Goal: Task Accomplishment & Management: Manage account settings

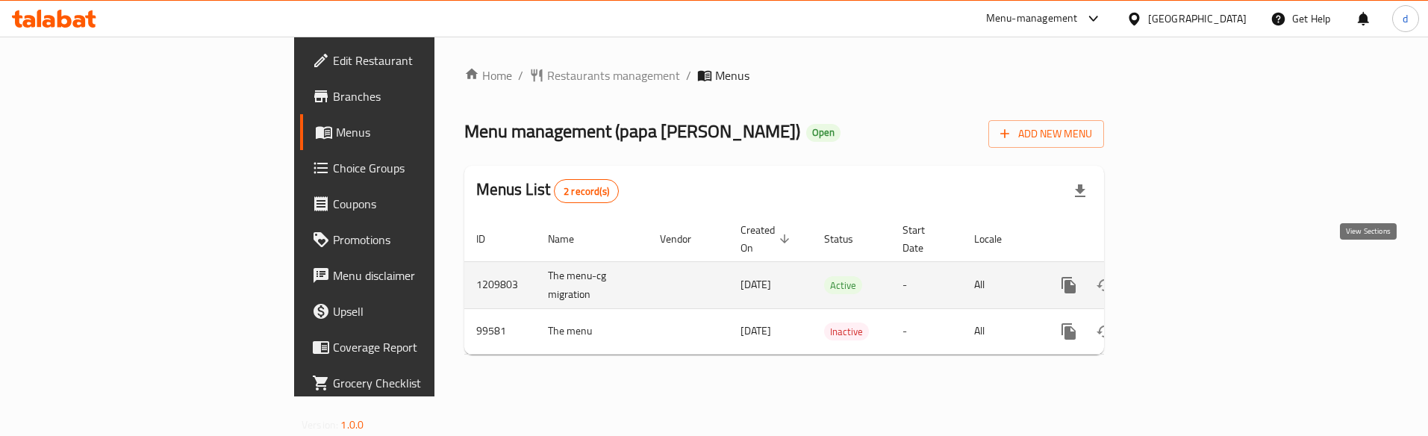
click at [1185, 276] on icon "enhanced table" at bounding box center [1176, 285] width 18 height 18
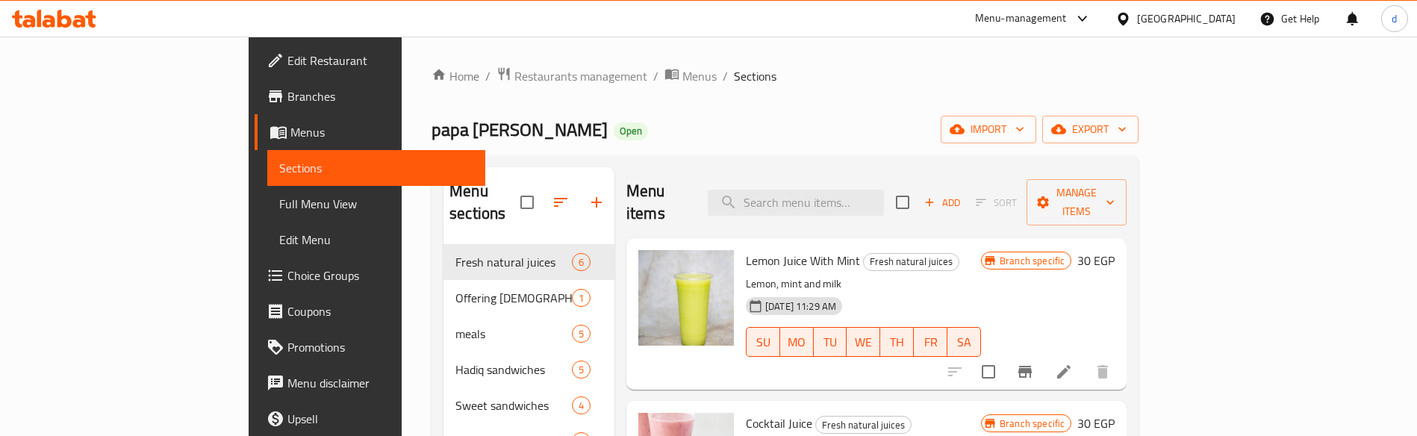
click at [287, 272] on span "Choice Groups" at bounding box center [380, 275] width 186 height 18
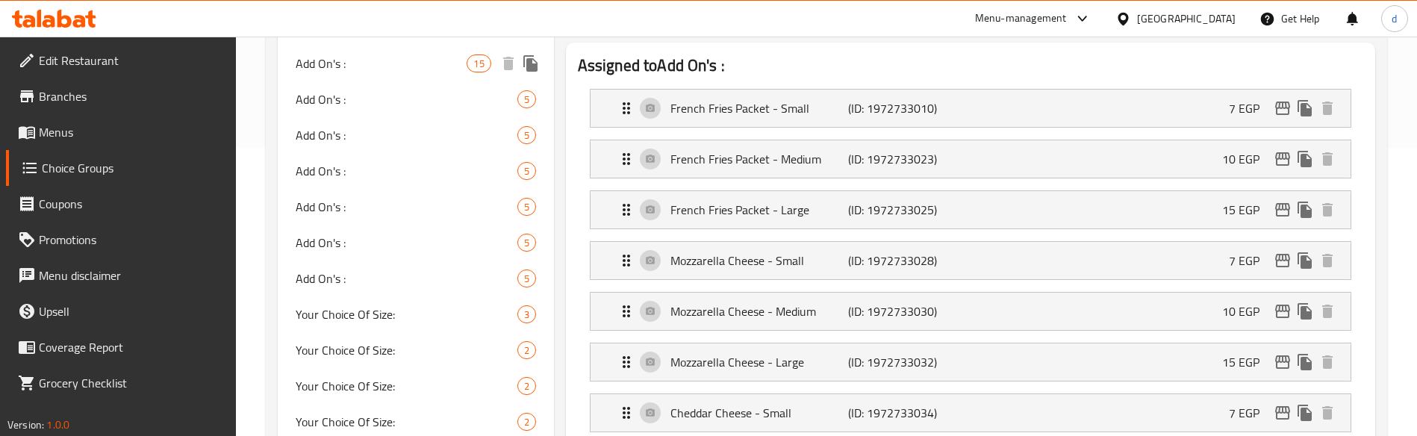
scroll to position [299, 0]
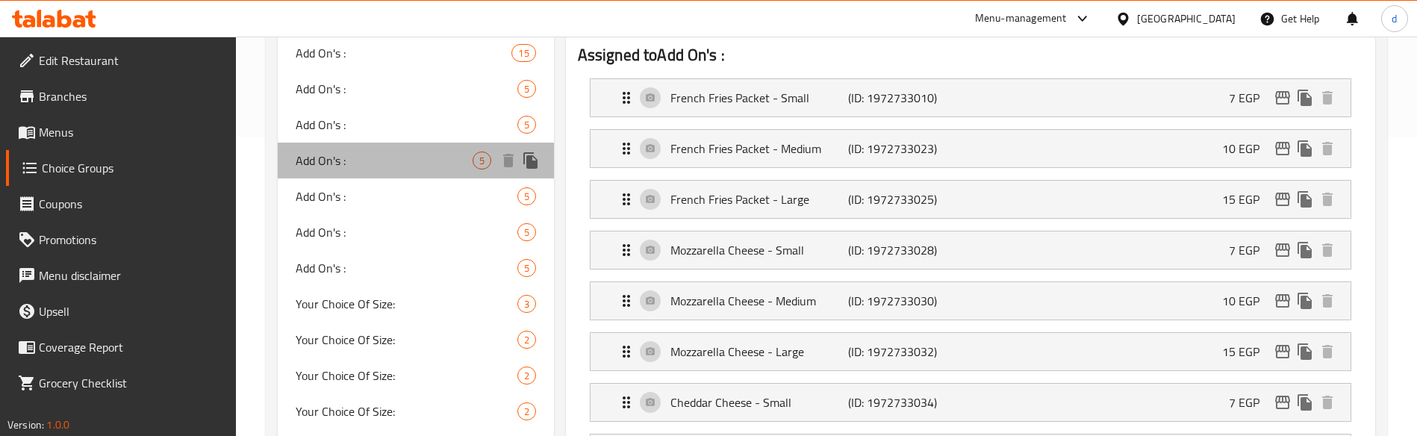
click at [449, 172] on div "Add On's : 5" at bounding box center [415, 161] width 275 height 36
type input "5"
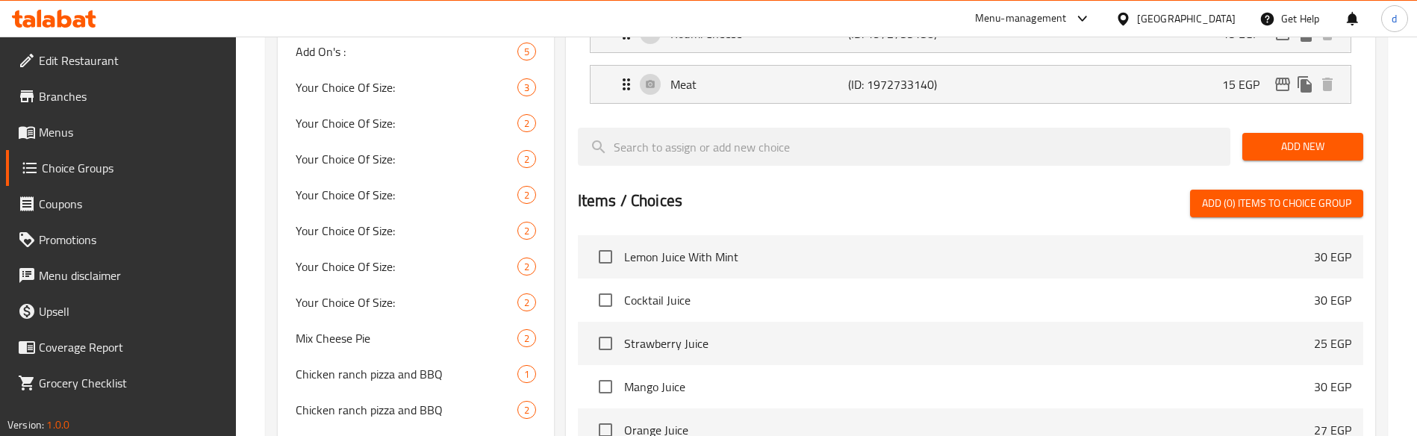
scroll to position [597, 0]
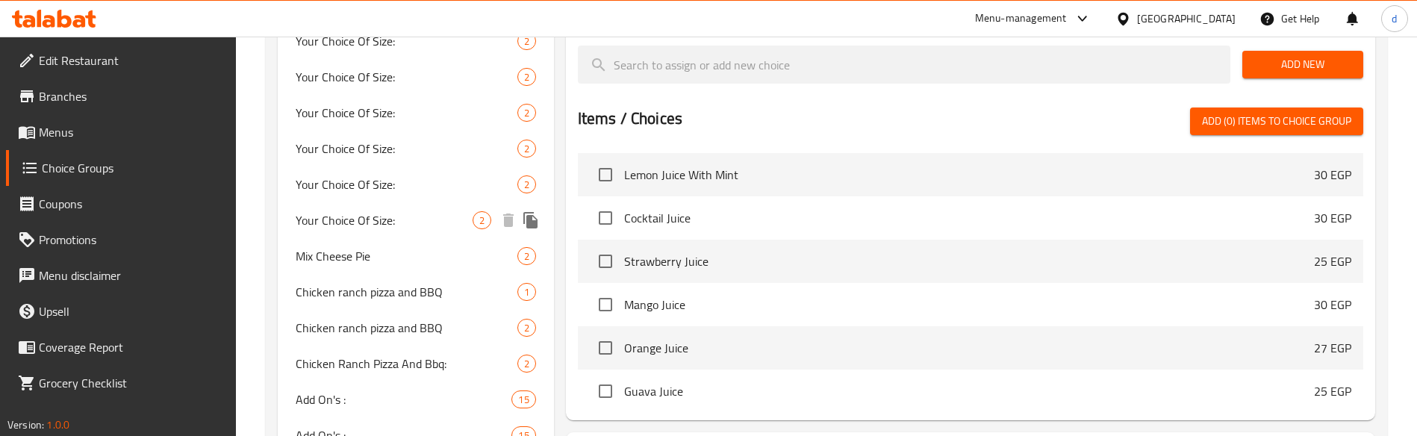
click at [397, 209] on div "Your Choice Of Size: 2" at bounding box center [415, 220] width 275 height 36
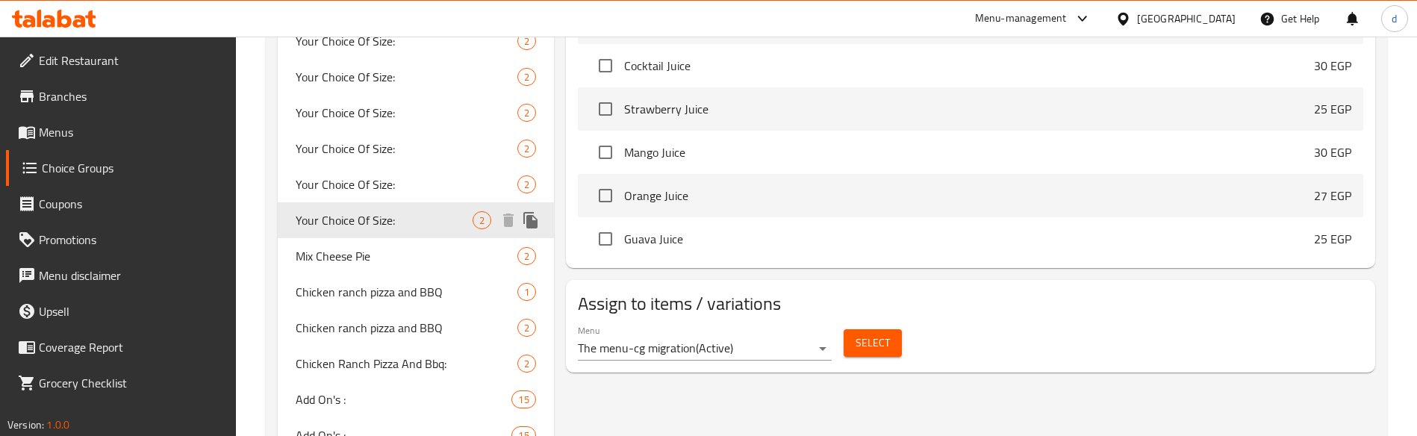
type input "Your Choice Of Size:"
type input "إختيارك من الحجم:"
type input "1"
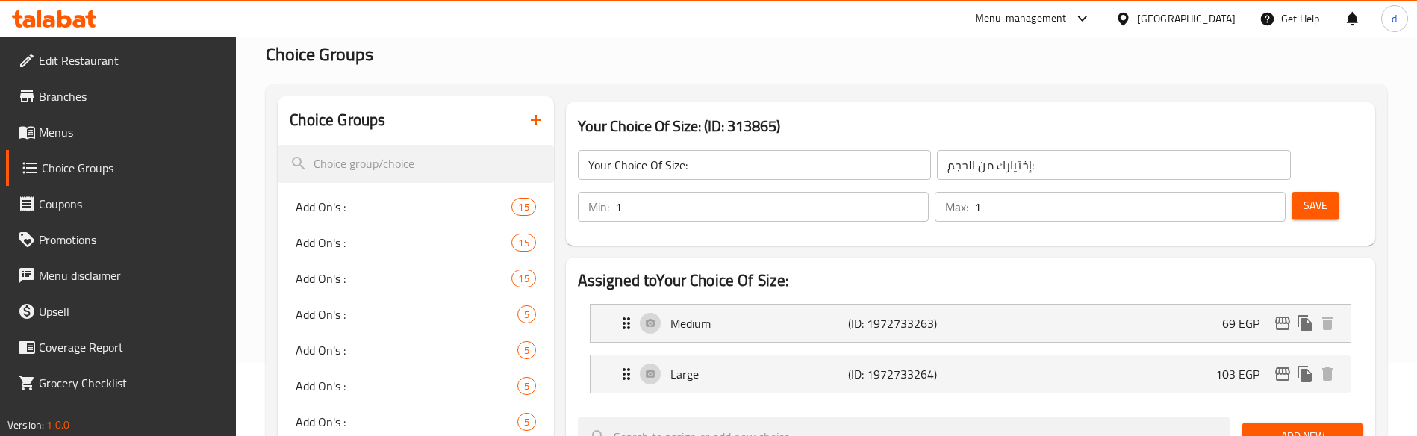
scroll to position [62, 0]
